Goal: Transaction & Acquisition: Purchase product/service

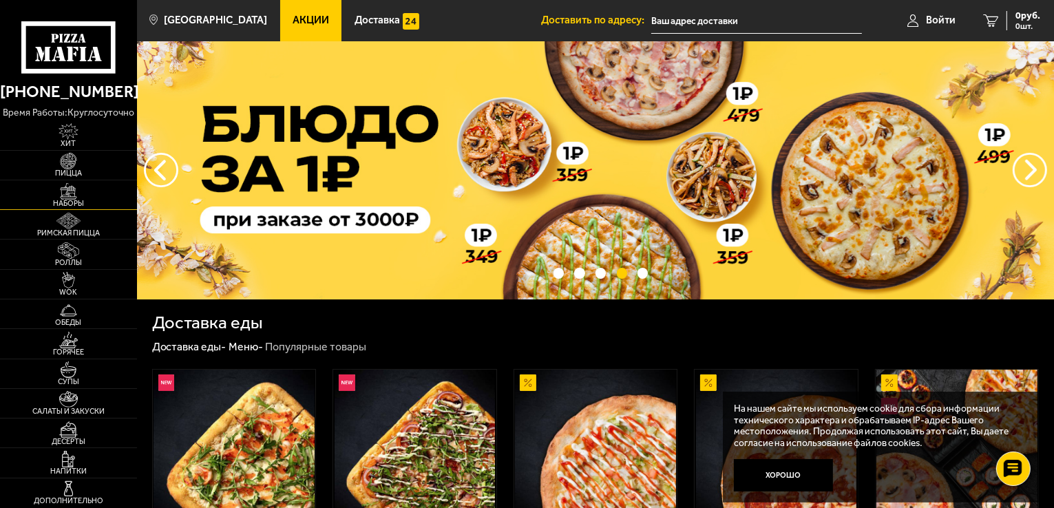
click at [69, 194] on img at bounding box center [69, 191] width 42 height 17
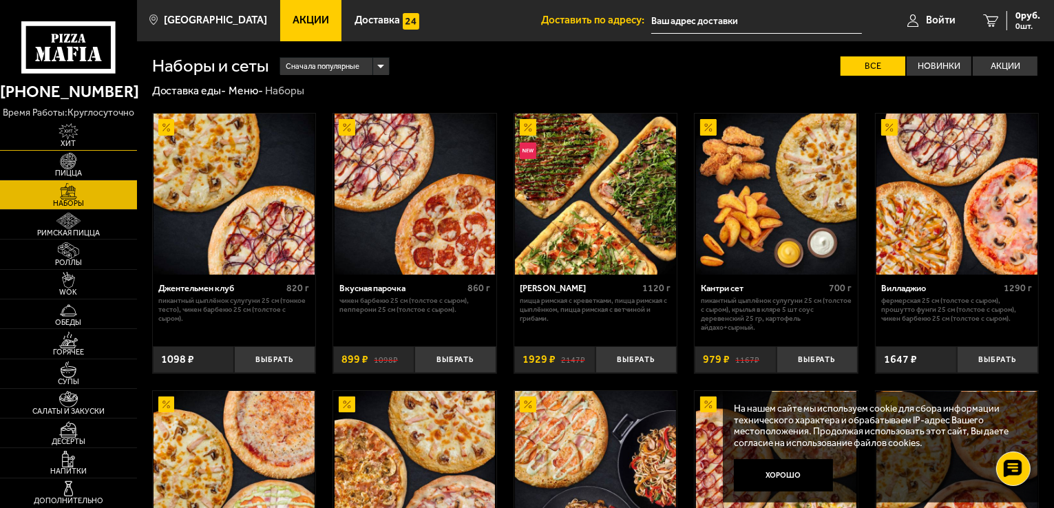
click at [63, 141] on span "Хит" at bounding box center [68, 144] width 137 height 8
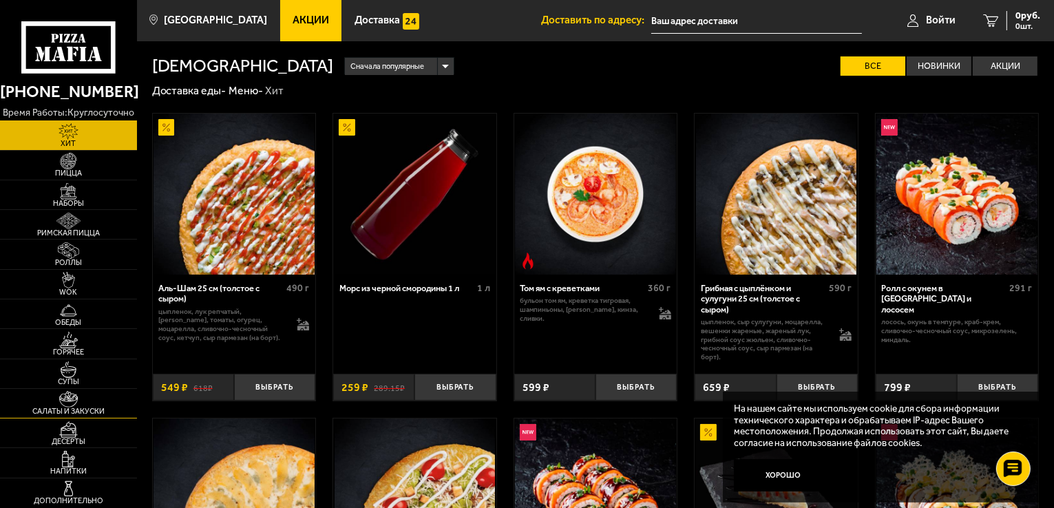
click at [77, 403] on img at bounding box center [69, 399] width 42 height 17
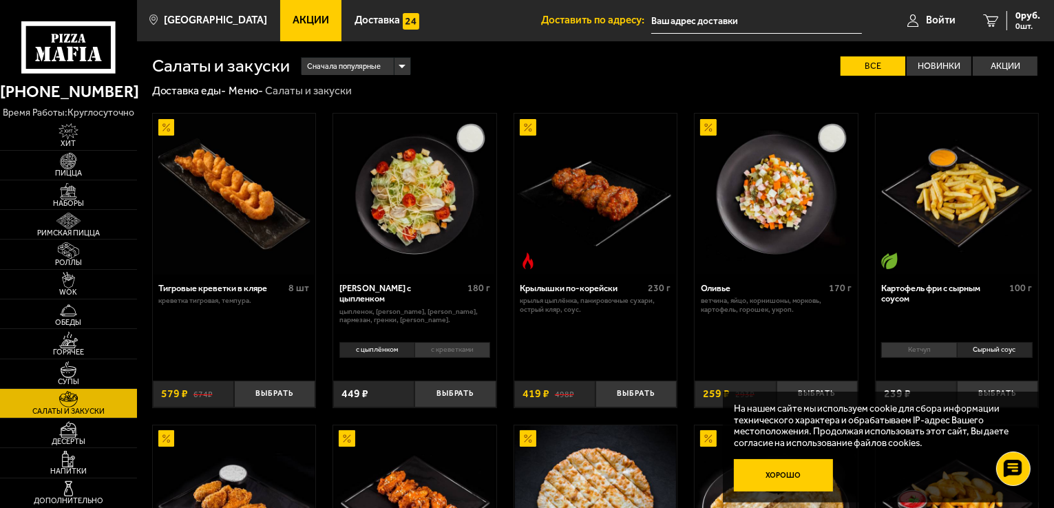
click at [792, 474] on button "Хорошо" at bounding box center [783, 475] width 99 height 33
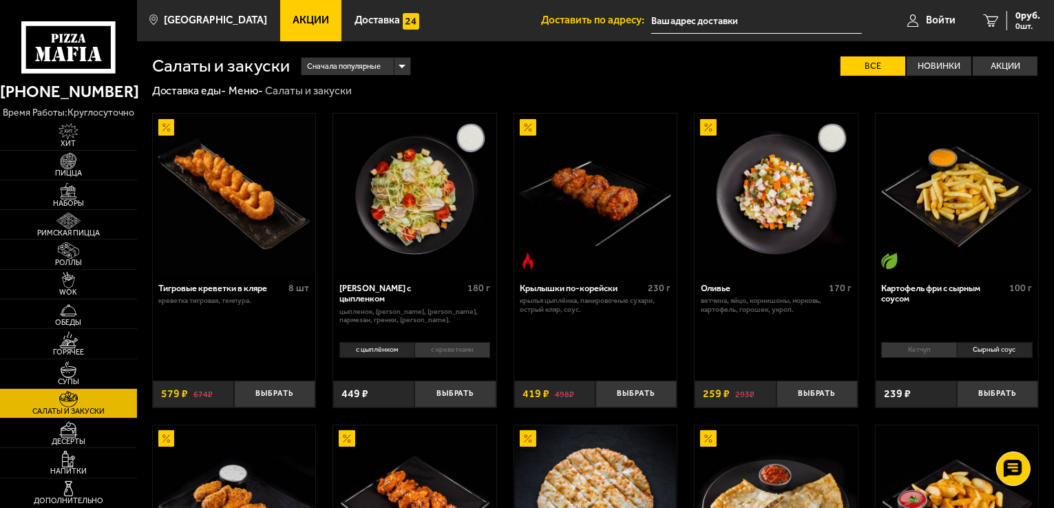
scroll to position [444, 0]
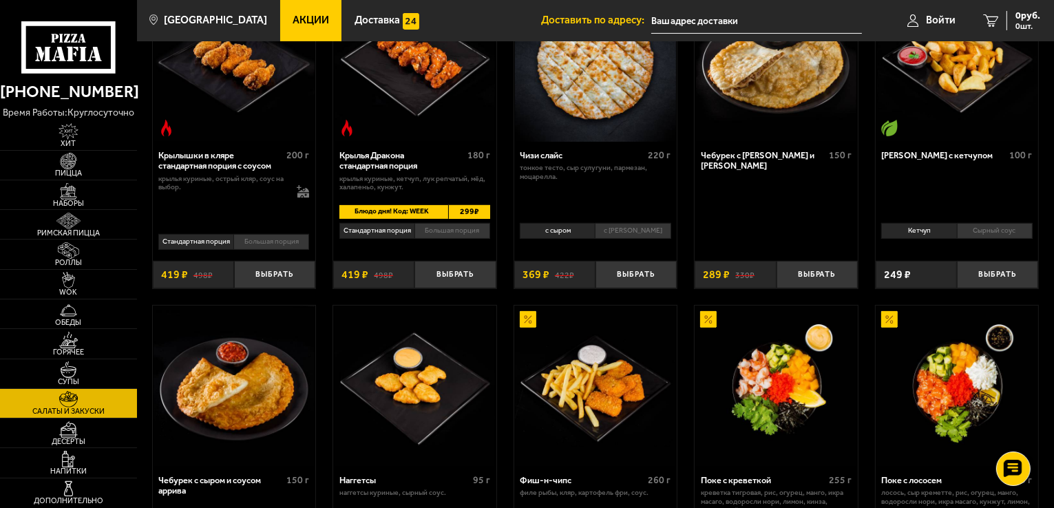
click at [293, 25] on span "Акции" at bounding box center [311, 20] width 36 height 10
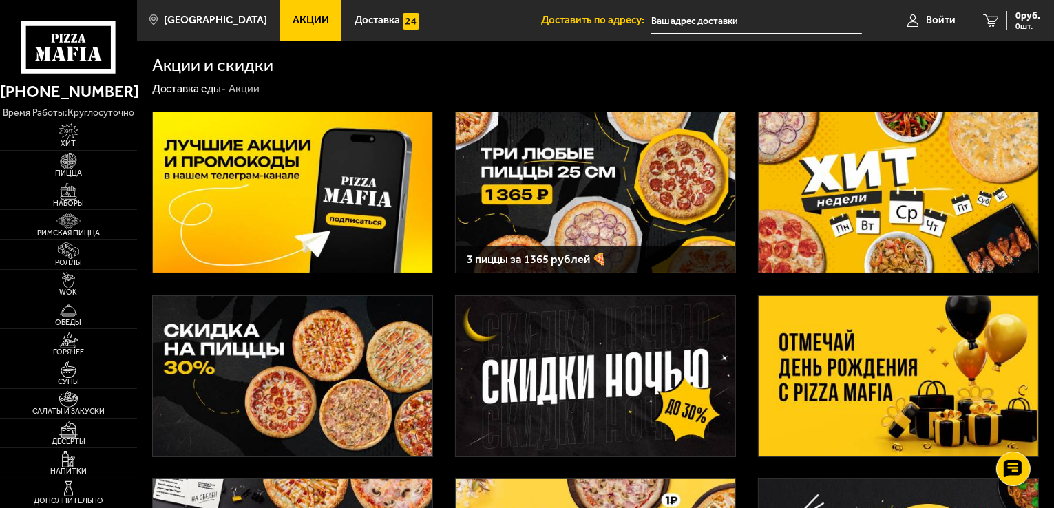
click at [392, 344] on img at bounding box center [293, 376] width 280 height 160
click at [529, 150] on img at bounding box center [596, 192] width 280 height 160
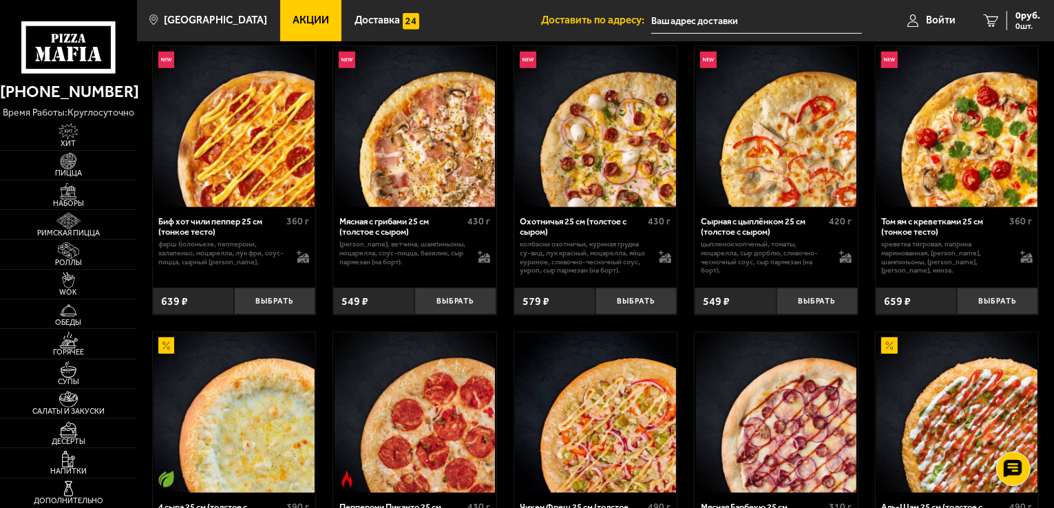
scroll to position [744, 0]
